Goal: Find specific page/section: Find specific page/section

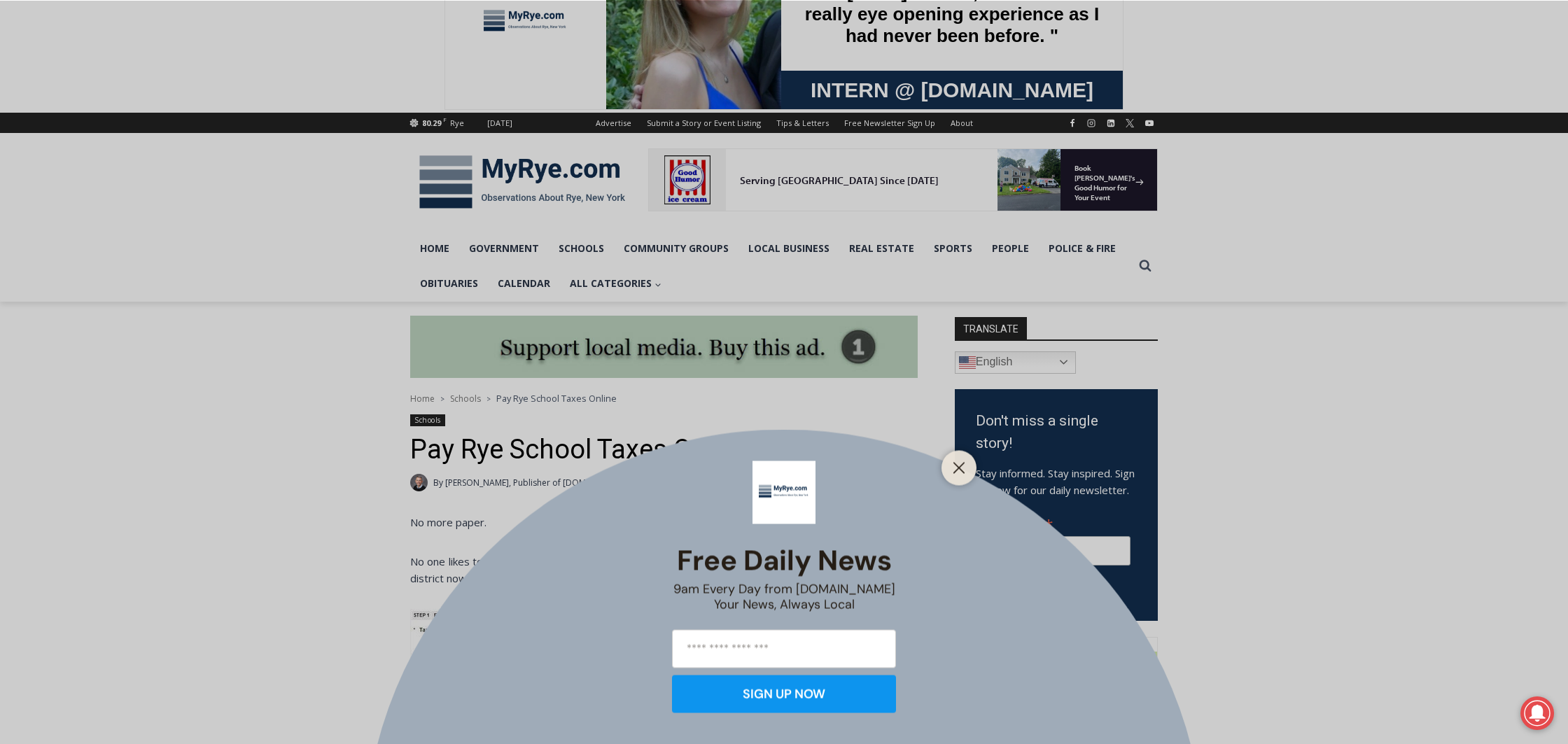
scroll to position [74, 0]
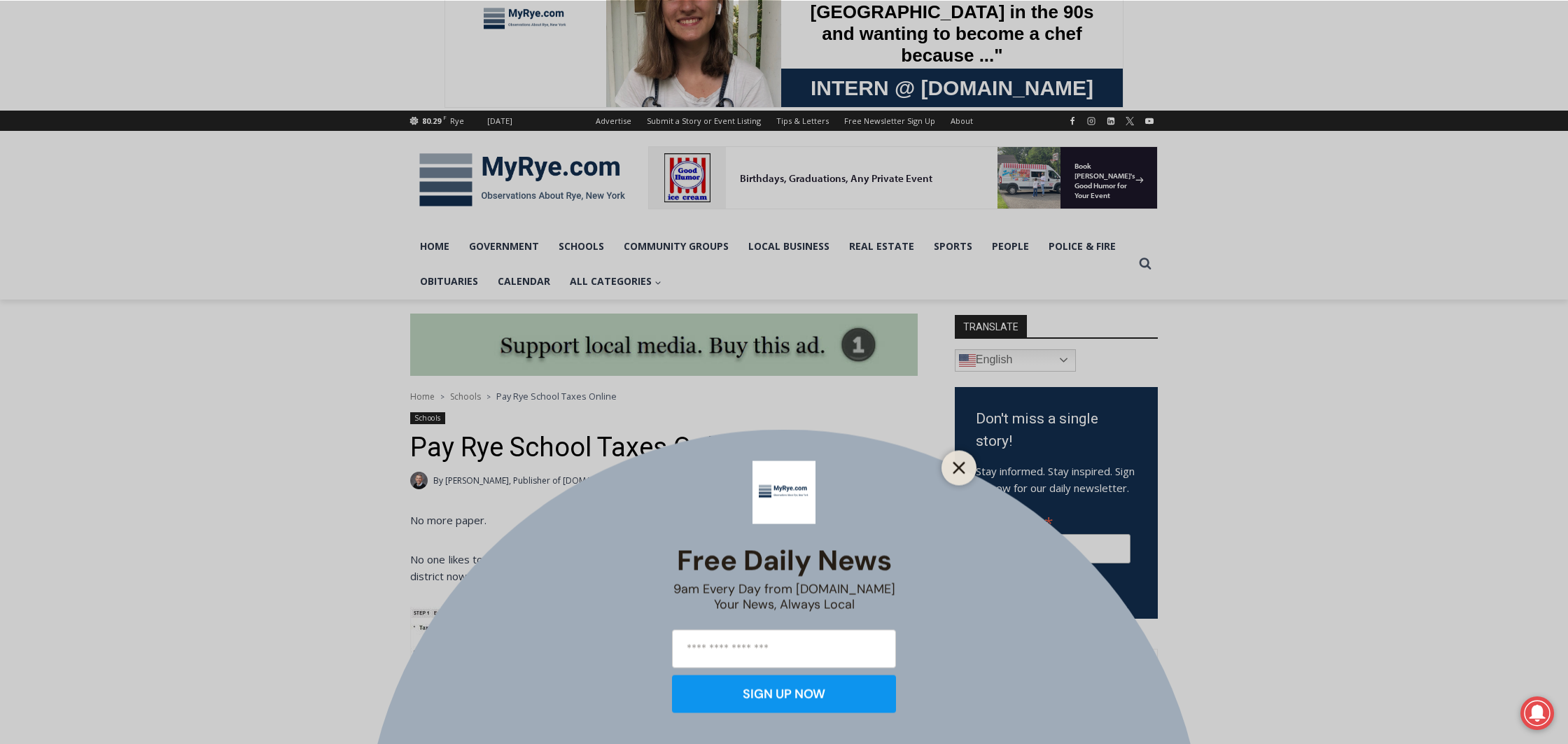
click at [968, 463] on button "Close" at bounding box center [959, 468] width 19 height 19
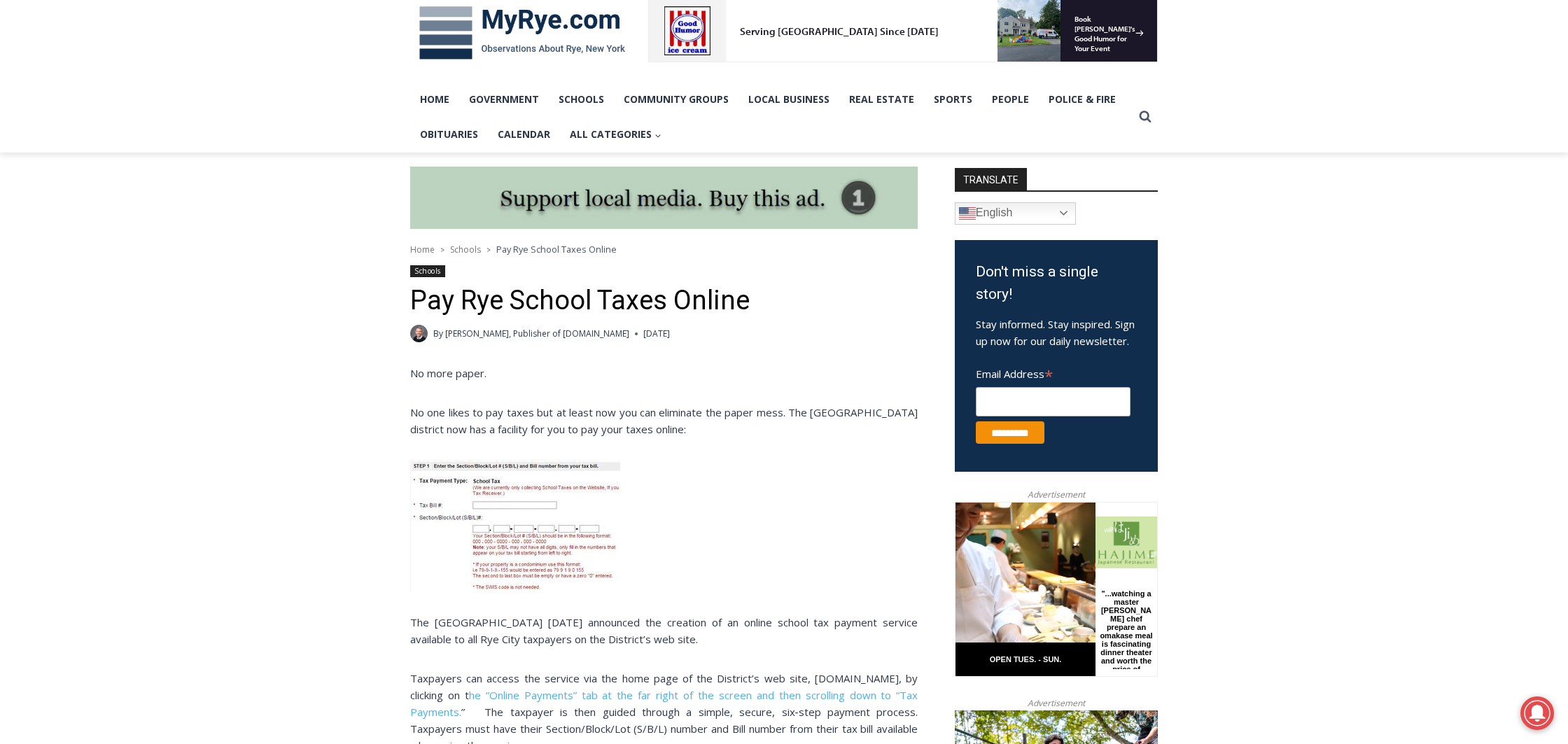
scroll to position [223, 0]
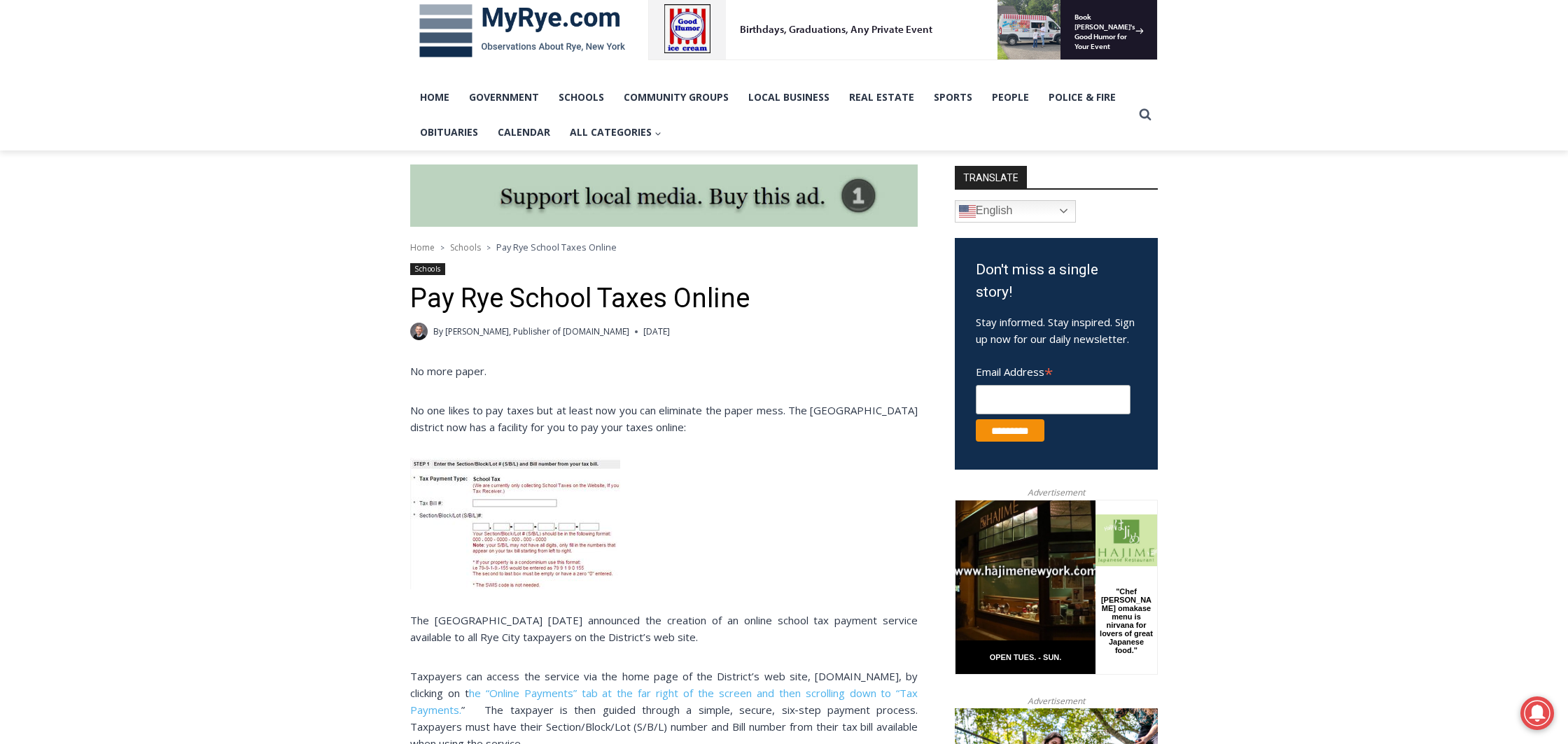
click at [502, 502] on img at bounding box center [515, 524] width 210 height 132
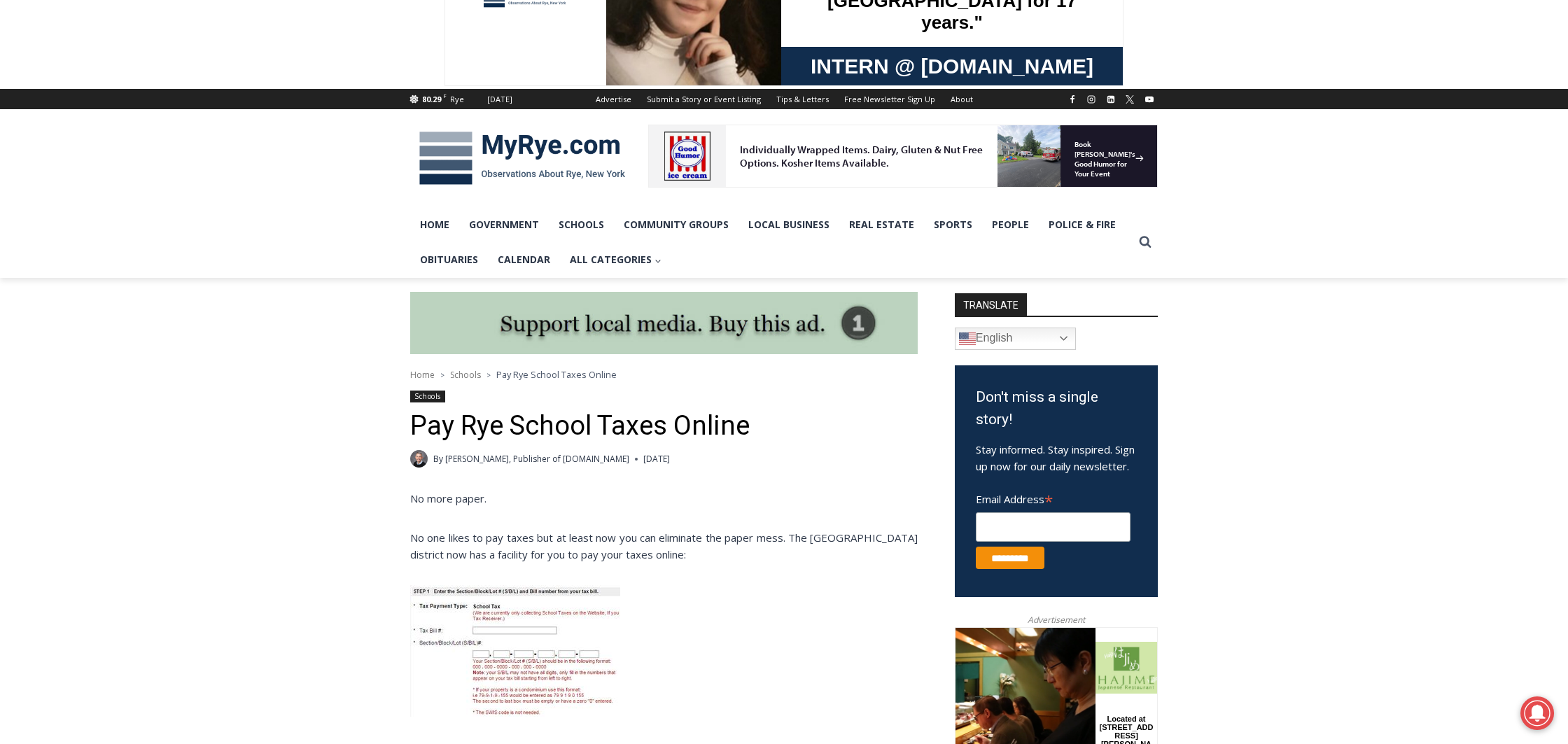
scroll to position [96, 0]
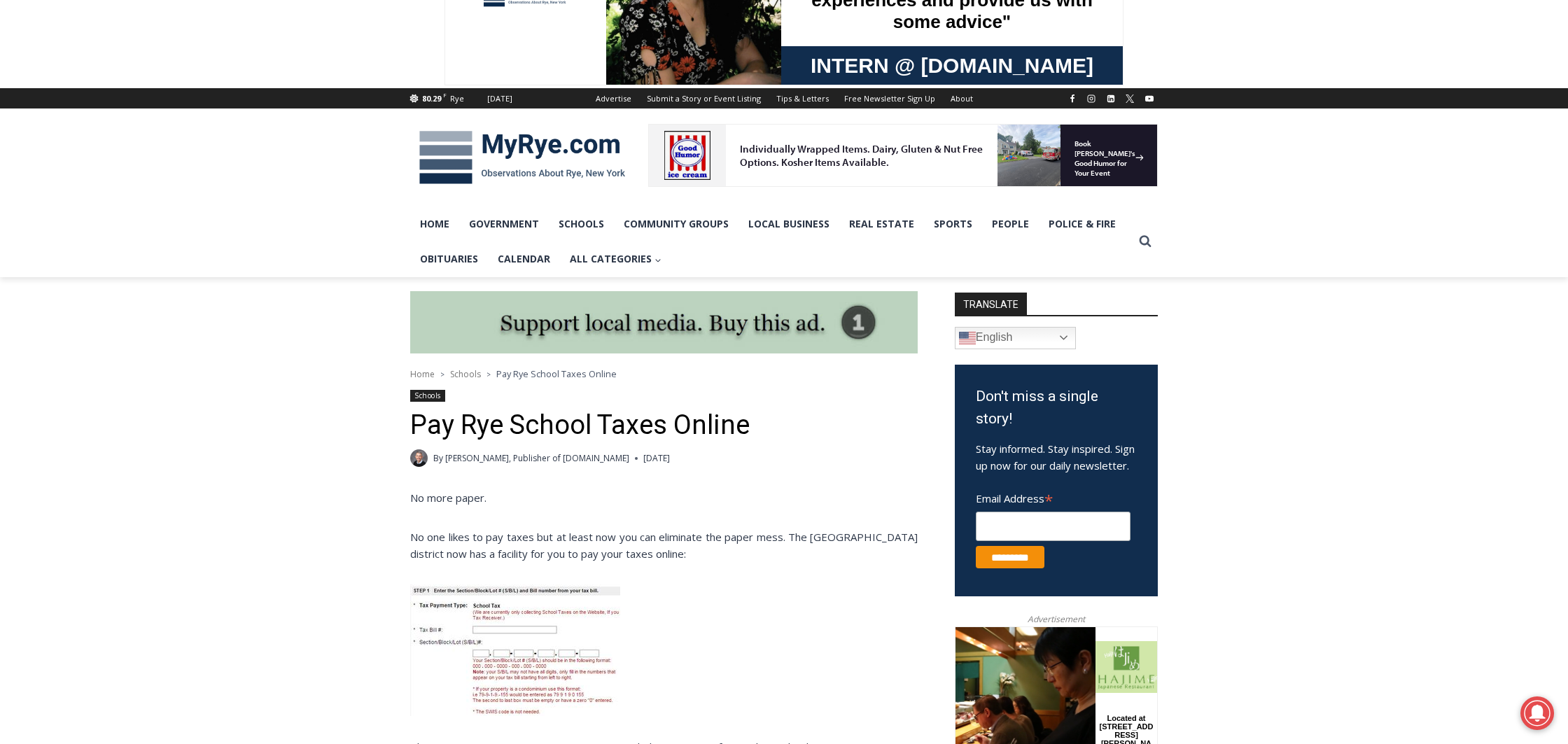
click at [532, 617] on img at bounding box center [515, 650] width 210 height 132
